Goal: Information Seeking & Learning: Learn about a topic

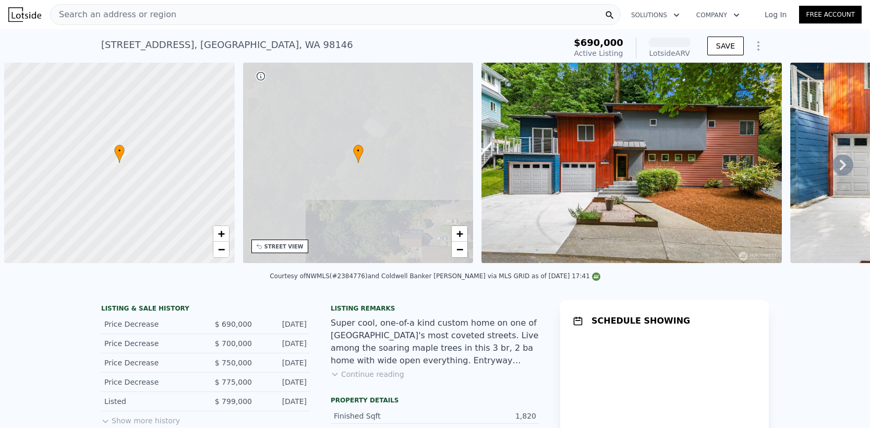
scroll to position [0, 4]
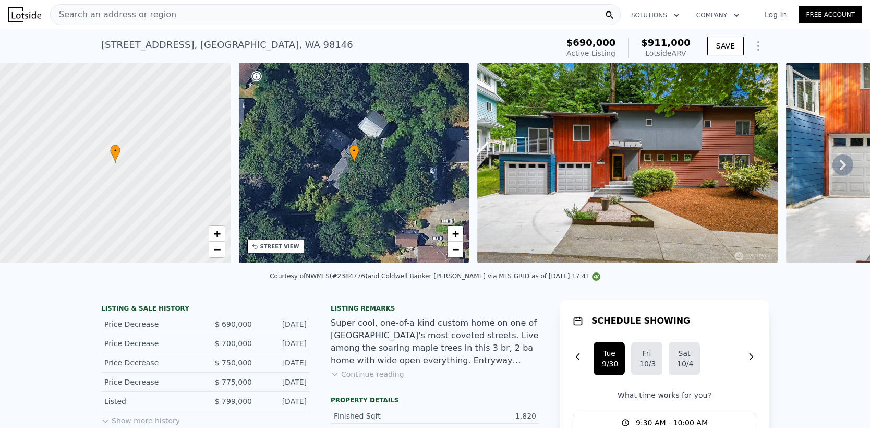
click at [833, 165] on icon at bounding box center [842, 164] width 21 height 21
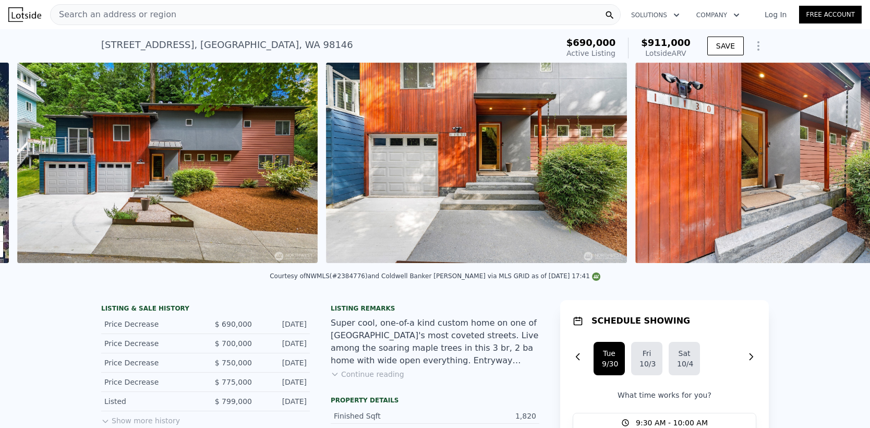
scroll to position [0, 477]
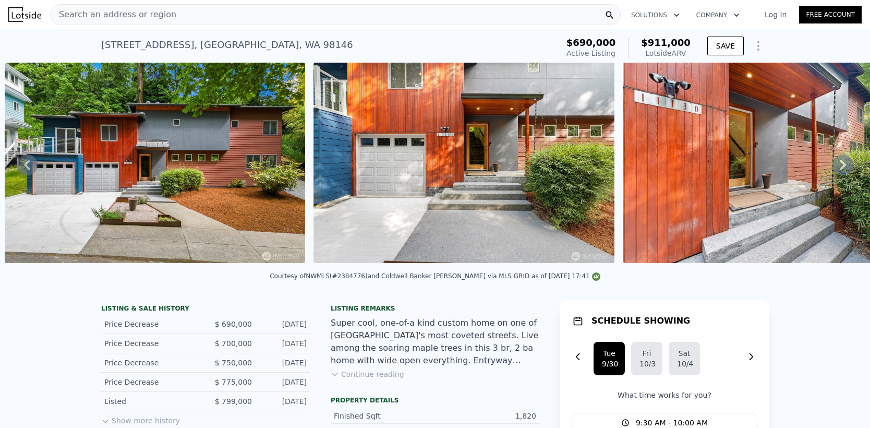
click at [833, 165] on icon at bounding box center [842, 164] width 21 height 21
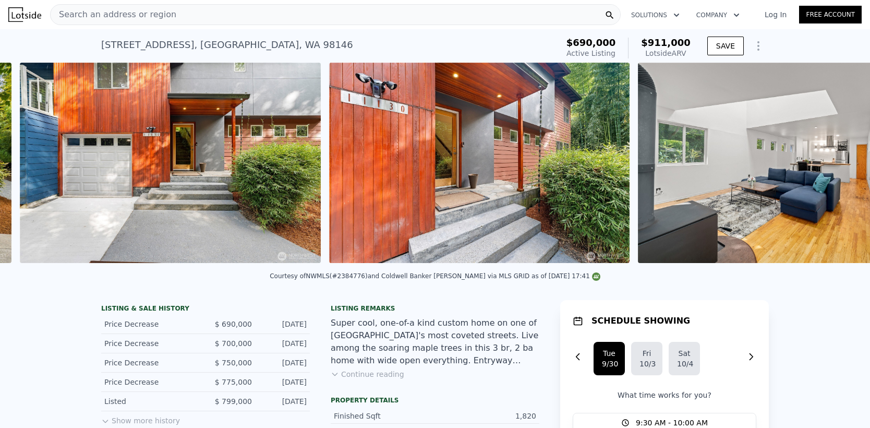
scroll to position [0, 787]
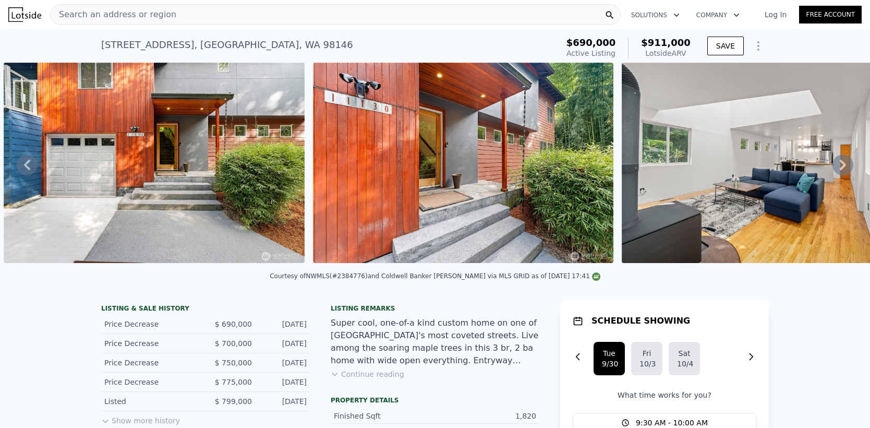
click at [833, 165] on icon at bounding box center [842, 164] width 21 height 21
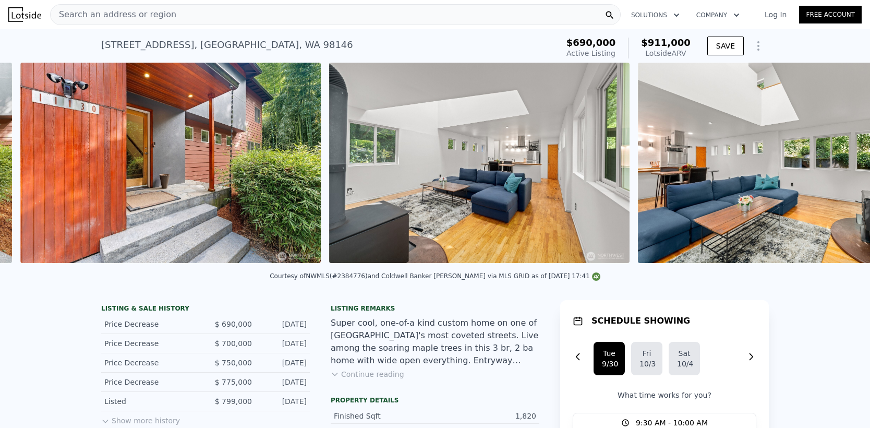
scroll to position [0, 1095]
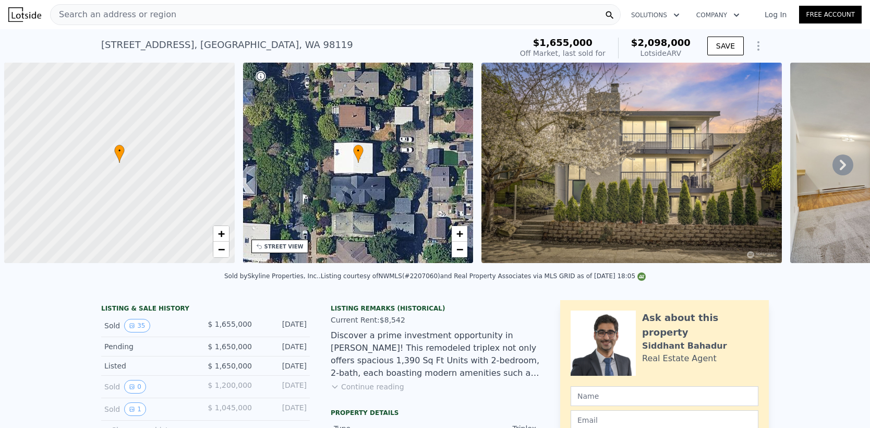
scroll to position [0, 4]
